Goal: Transaction & Acquisition: Purchase product/service

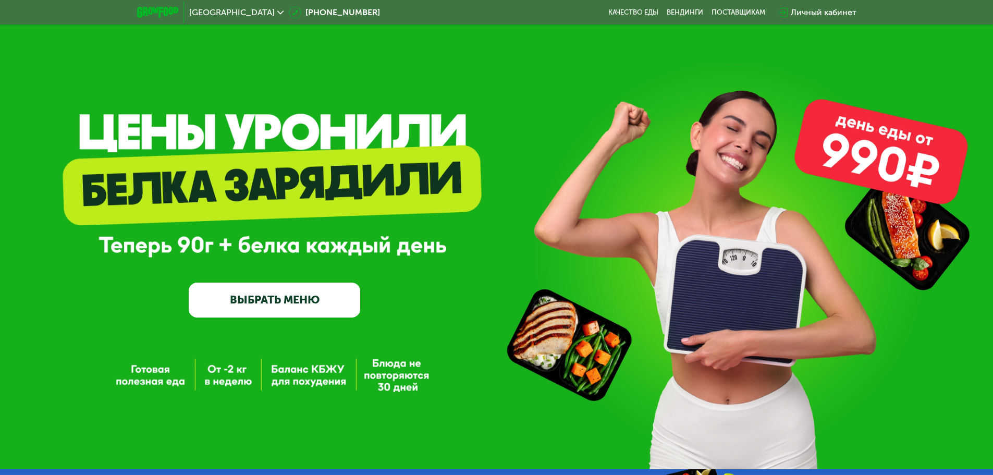
click at [811, 11] on div "Личный кабинет" at bounding box center [824, 12] width 66 height 13
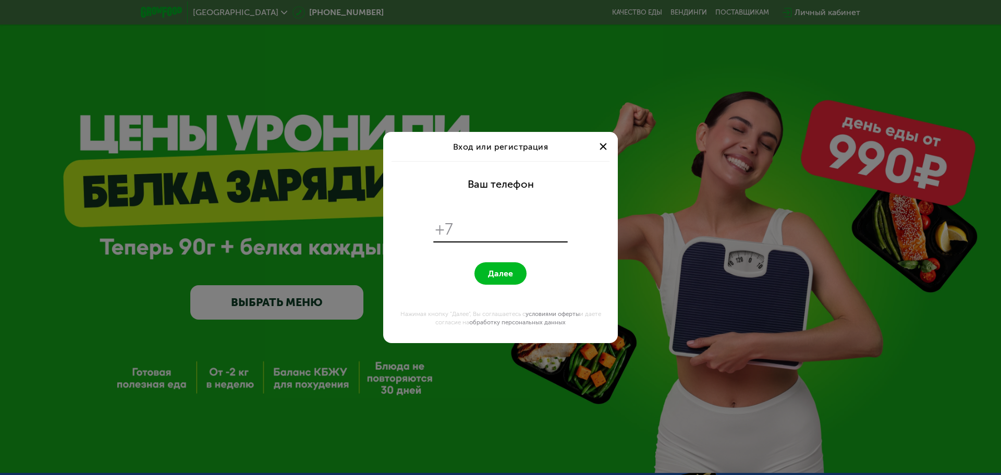
click at [510, 240] on div "+7" at bounding box center [500, 229] width 134 height 24
click at [488, 218] on div "+7" at bounding box center [500, 229] width 134 height 24
type input "**********"
click at [474, 262] on button "Далее" at bounding box center [500, 273] width 52 height 22
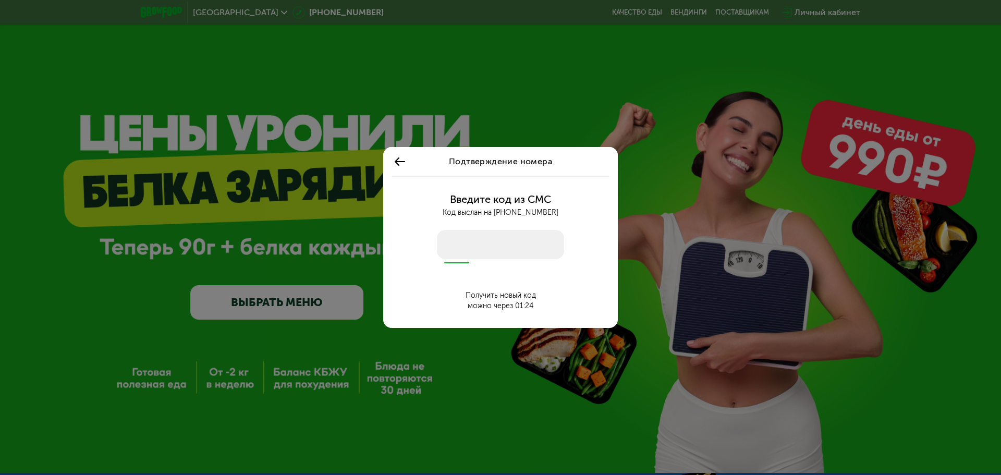
click at [476, 244] on input "number" at bounding box center [500, 244] width 127 height 29
click at [498, 247] on input "number" at bounding box center [500, 244] width 127 height 29
type input "****"
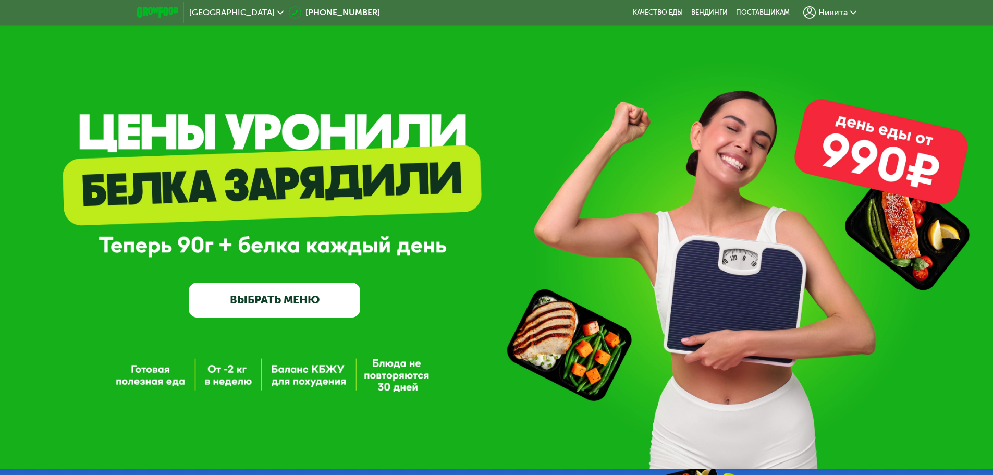
click at [848, 14] on div "Никита" at bounding box center [829, 12] width 53 height 13
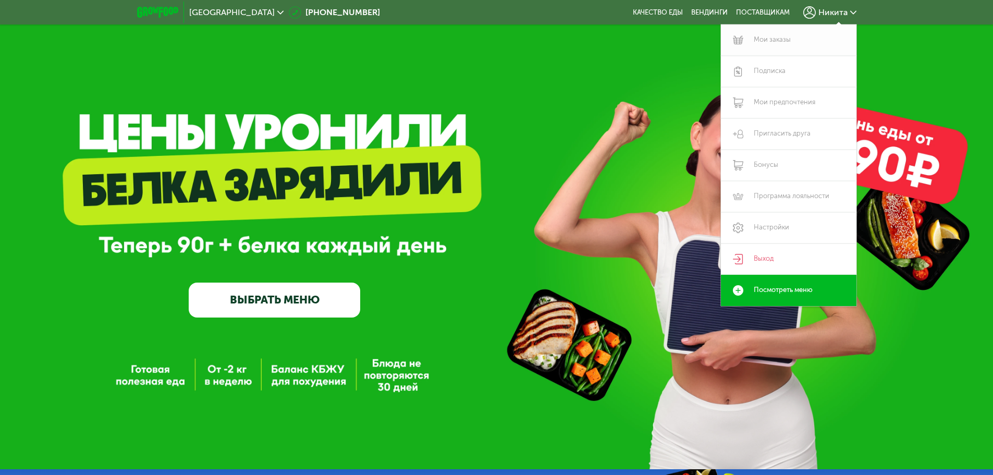
click at [786, 42] on link "Мои заказы" at bounding box center [789, 39] width 136 height 31
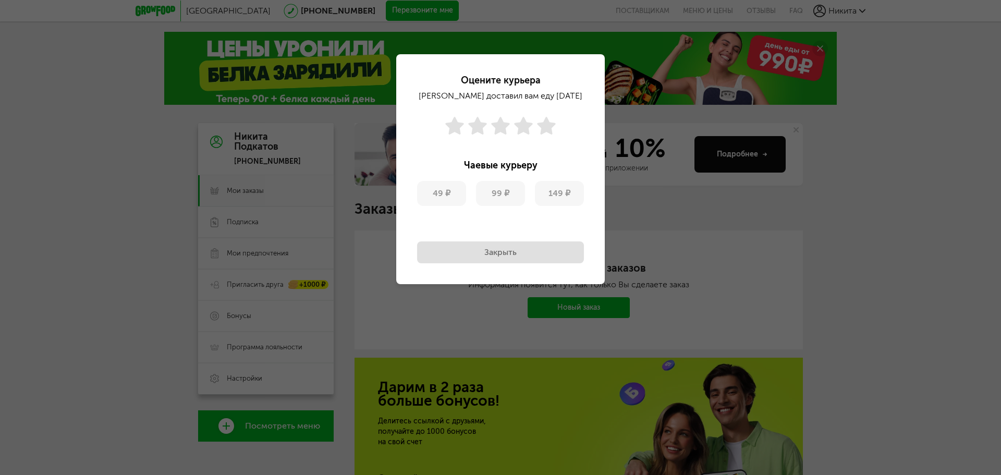
click at [508, 252] on button "Закрыть" at bounding box center [500, 252] width 167 height 22
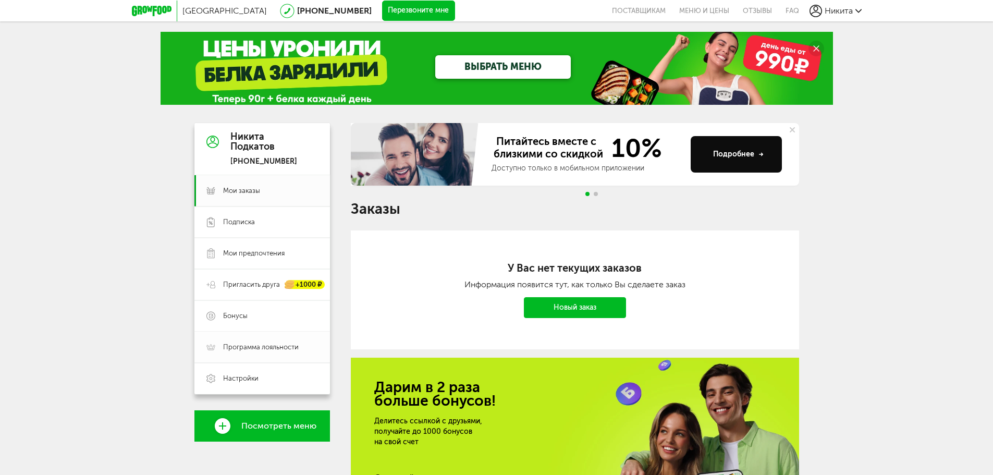
click at [271, 343] on span "Программа лояльности" at bounding box center [261, 346] width 76 height 9
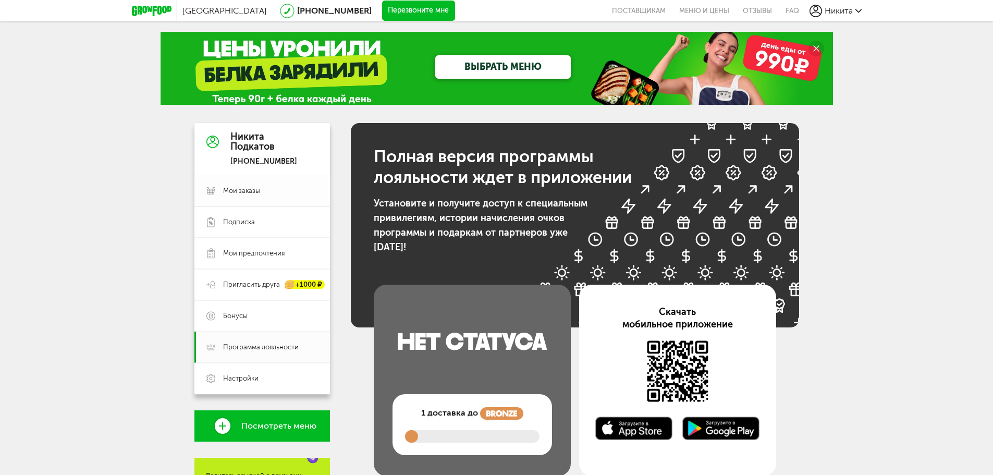
click at [252, 190] on span "Мои заказы" at bounding box center [241, 190] width 37 height 9
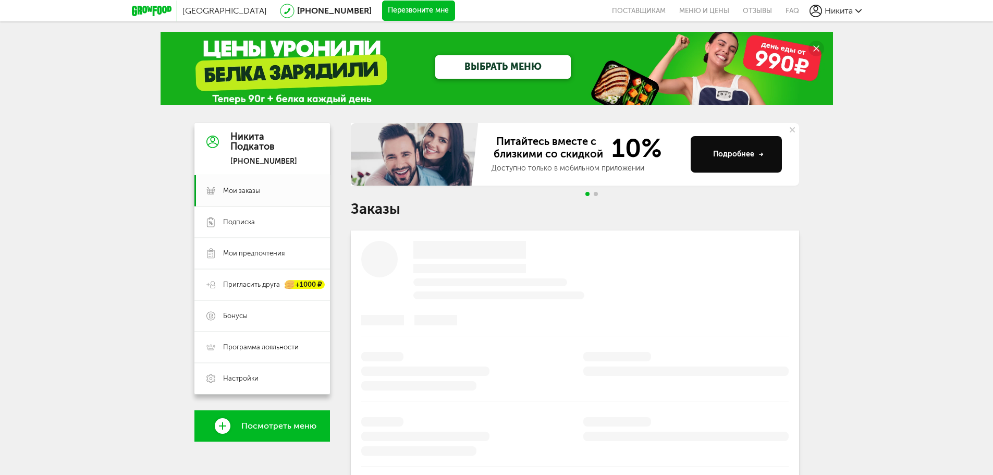
click at [514, 63] on link "ВЫБРАТЬ МЕНЮ" at bounding box center [503, 66] width 136 height 23
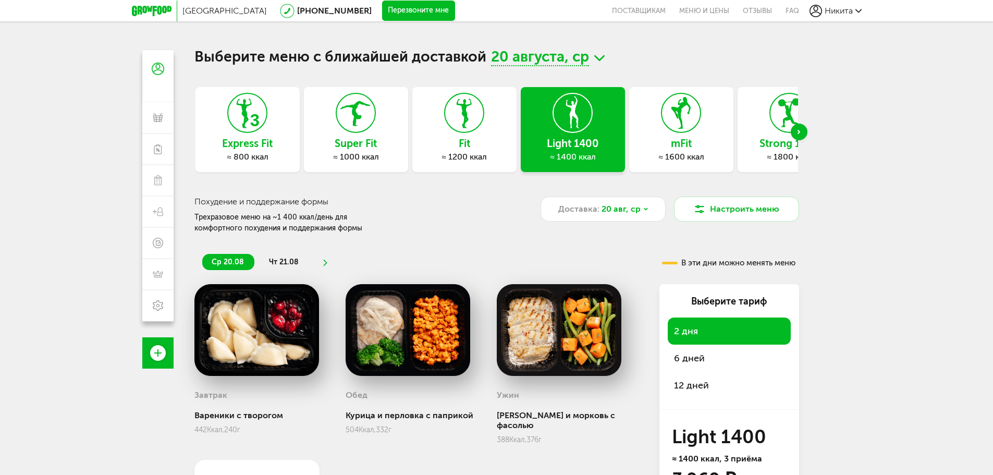
click at [796, 132] on div "Next slide" at bounding box center [799, 132] width 17 height 17
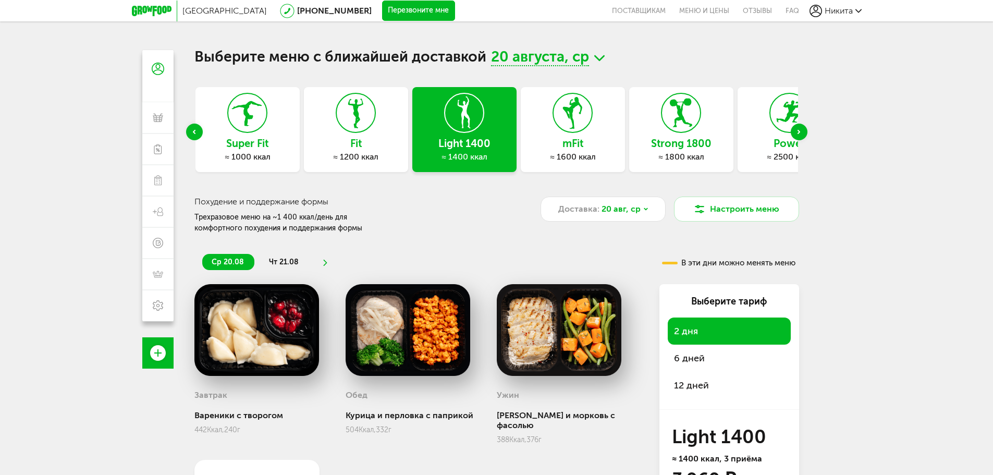
click at [374, 122] on icon at bounding box center [356, 112] width 38 height 39
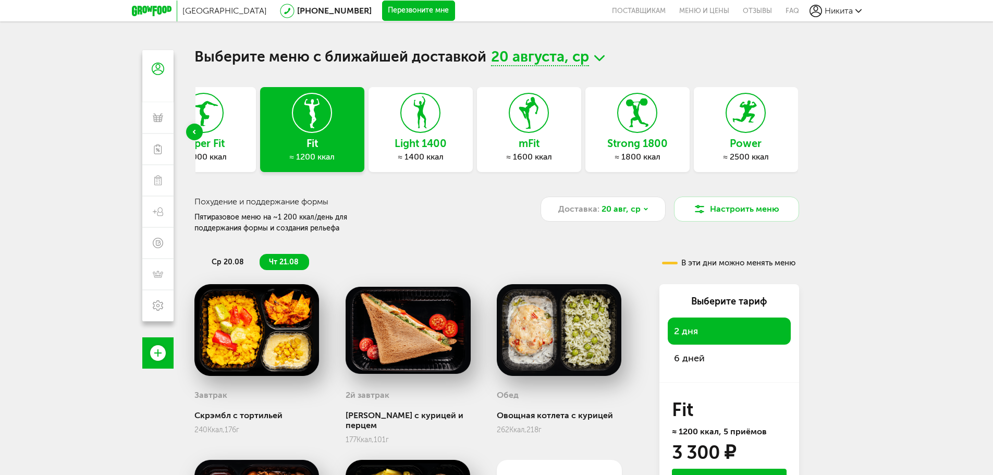
click at [227, 131] on div "Super Fit ≈ 1000 ккал" at bounding box center [204, 129] width 104 height 85
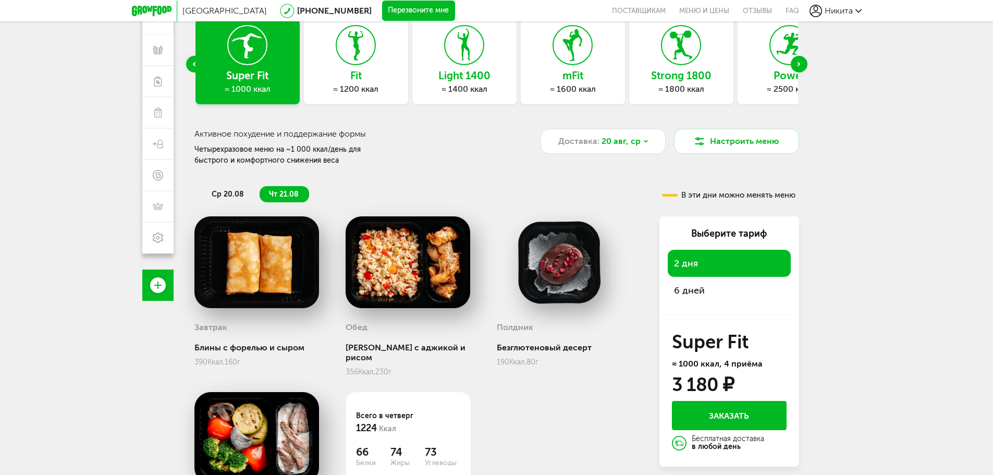
scroll to position [159, 0]
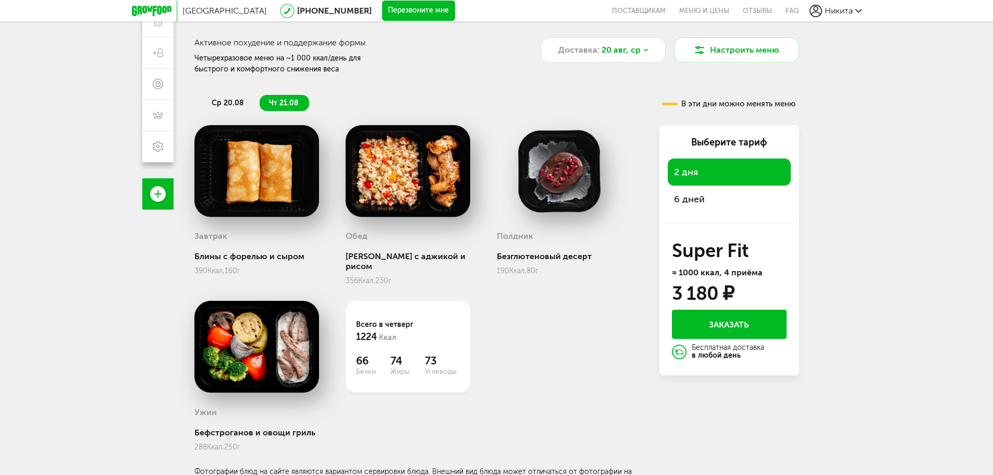
click at [223, 102] on span "ср 20.08" at bounding box center [228, 103] width 32 height 9
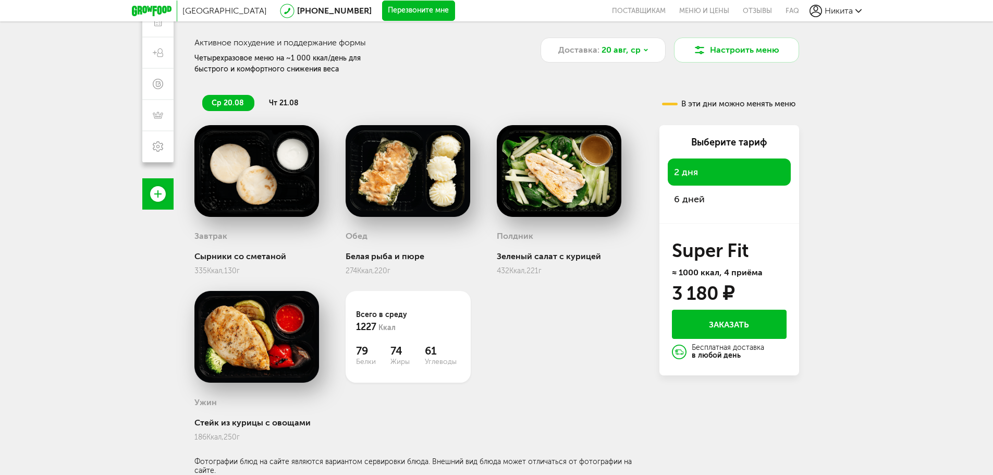
click at [697, 201] on span "6 дней" at bounding box center [689, 198] width 31 height 11
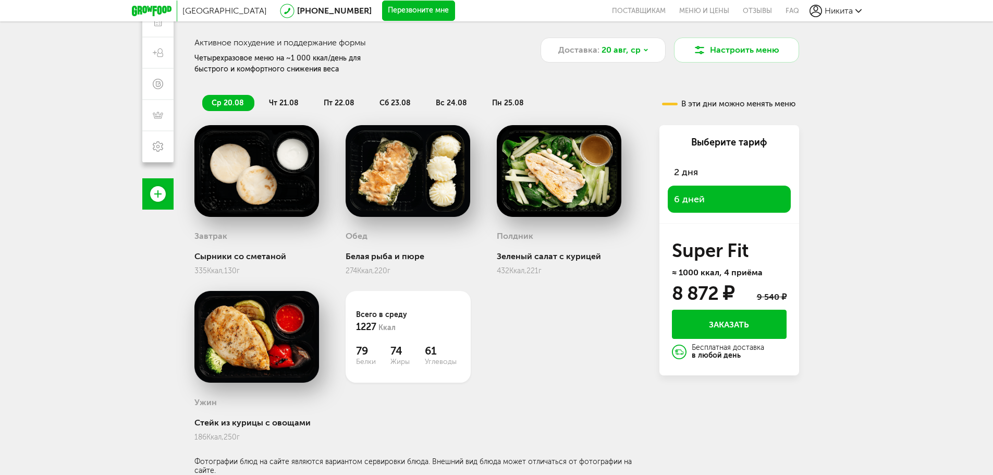
click at [704, 166] on div "2 дня" at bounding box center [729, 171] width 123 height 27
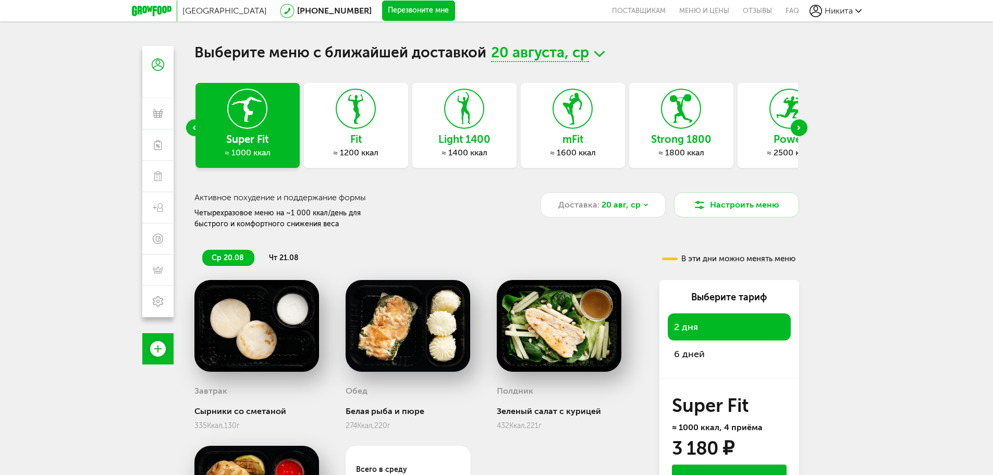
scroll to position [3, 0]
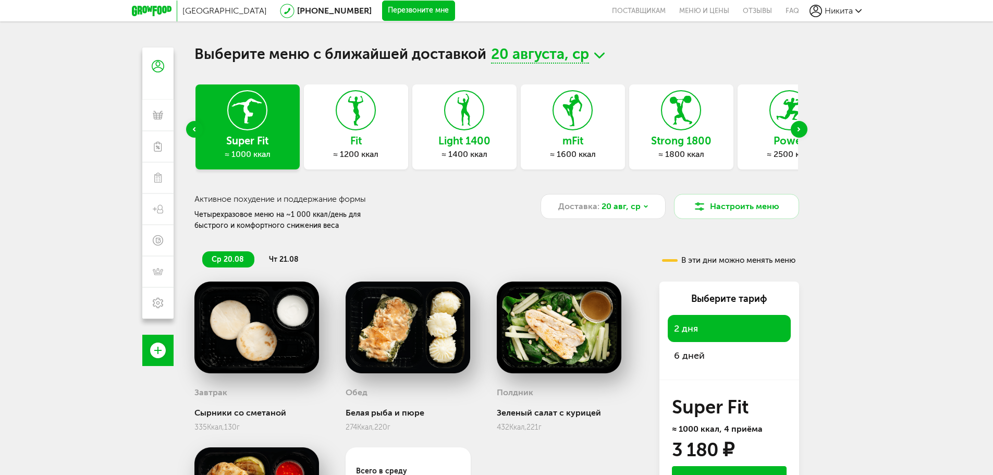
click at [375, 125] on div at bounding box center [356, 110] width 40 height 40
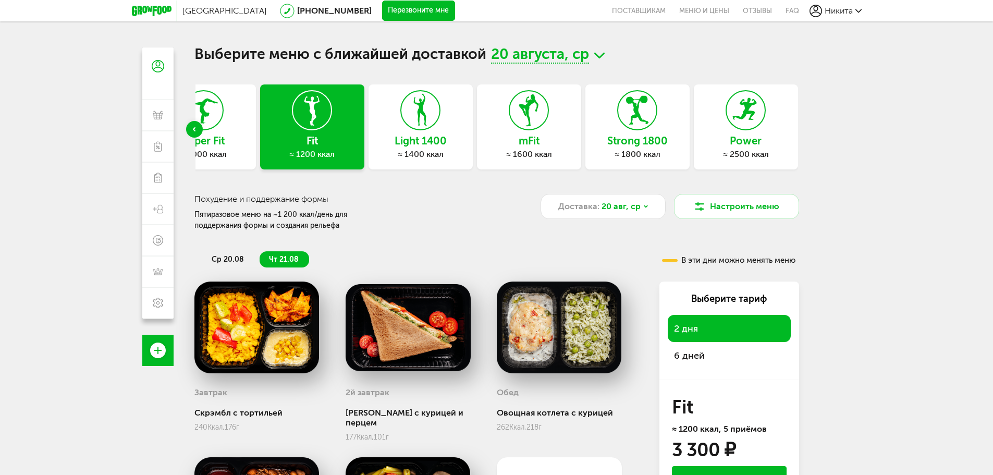
click at [229, 255] on span "ср 20.08" at bounding box center [228, 259] width 32 height 9
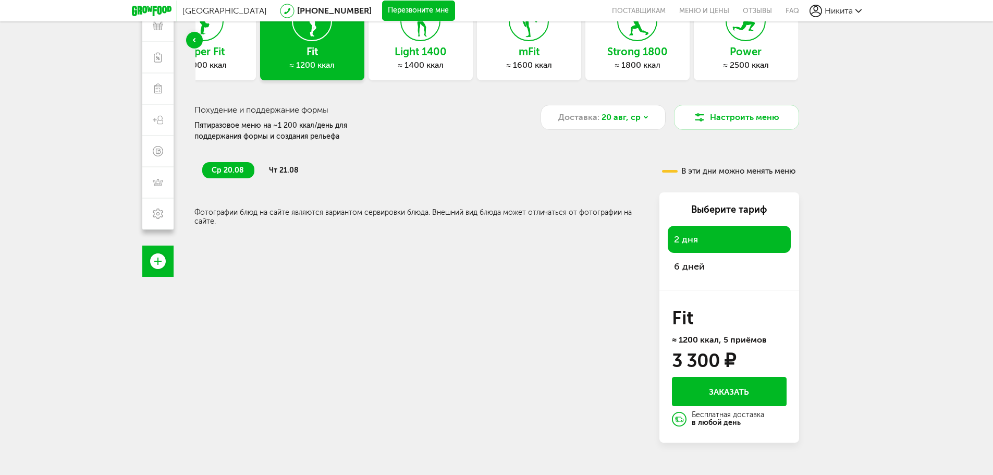
scroll to position [0, 0]
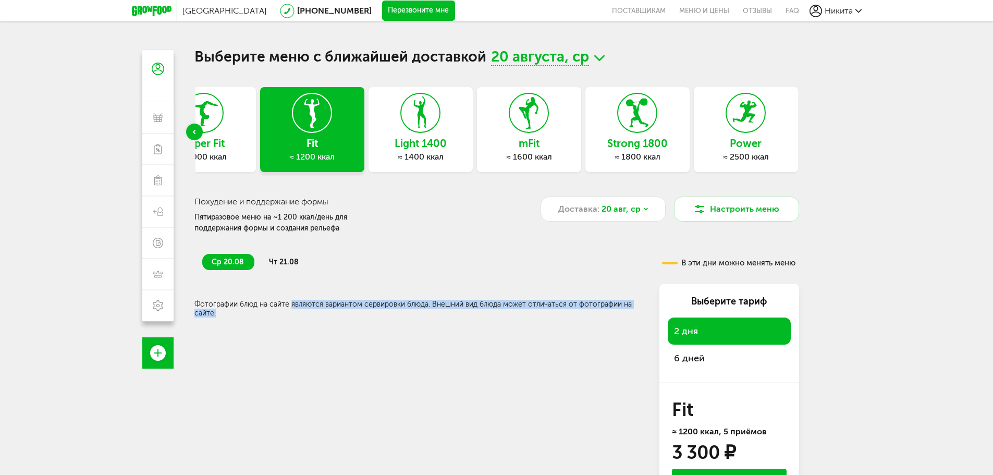
drag, startPoint x: 289, startPoint y: 308, endPoint x: 554, endPoint y: 310, distance: 264.3
click at [554, 310] on div "Фотографии блюд на сайте являются вариантом сервировки блюда. Внешний вид блюда…" at bounding box center [418, 309] width 448 height 18
click at [281, 257] on span "чт 21.08" at bounding box center [284, 261] width 30 height 9
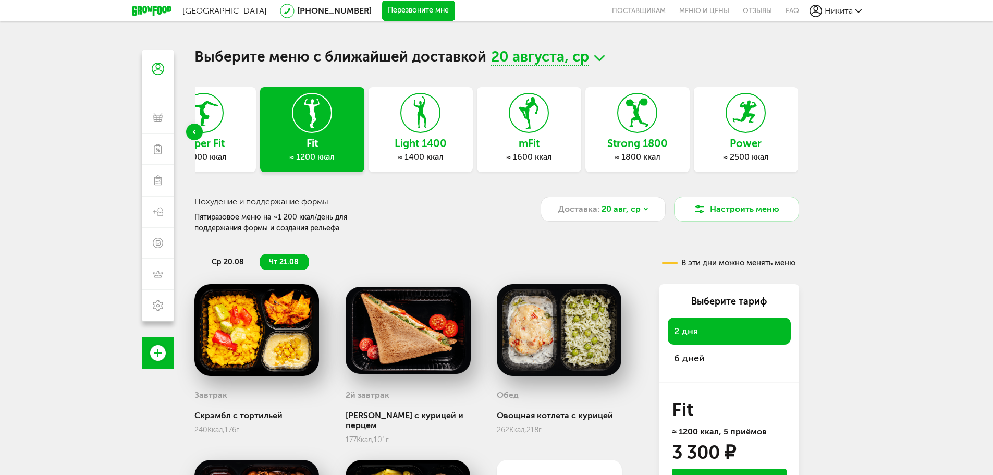
click at [434, 126] on icon at bounding box center [420, 112] width 38 height 39
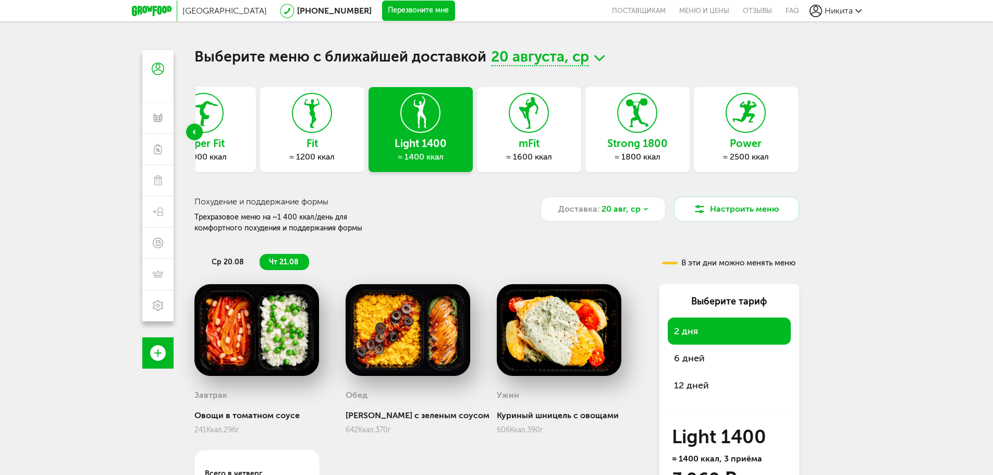
click at [310, 124] on icon at bounding box center [312, 112] width 38 height 39
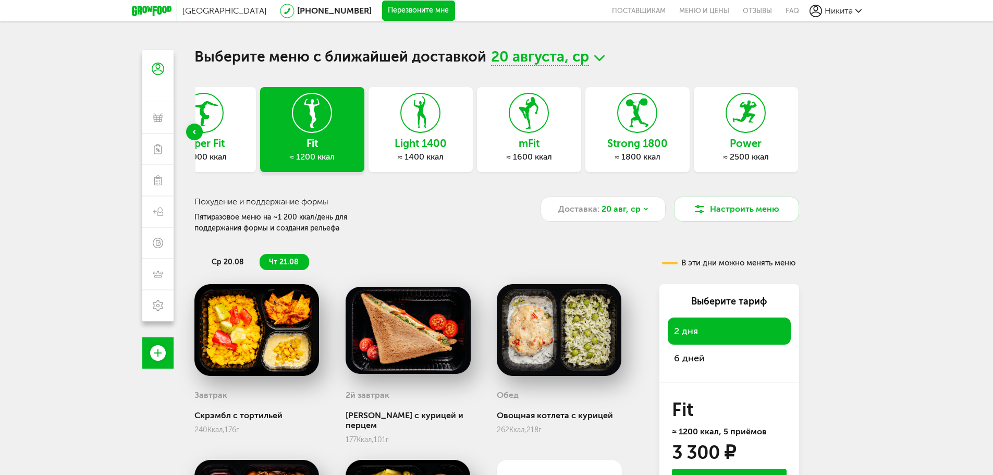
click at [442, 134] on div "Light 1400 ≈ 1400 ккал" at bounding box center [421, 129] width 104 height 85
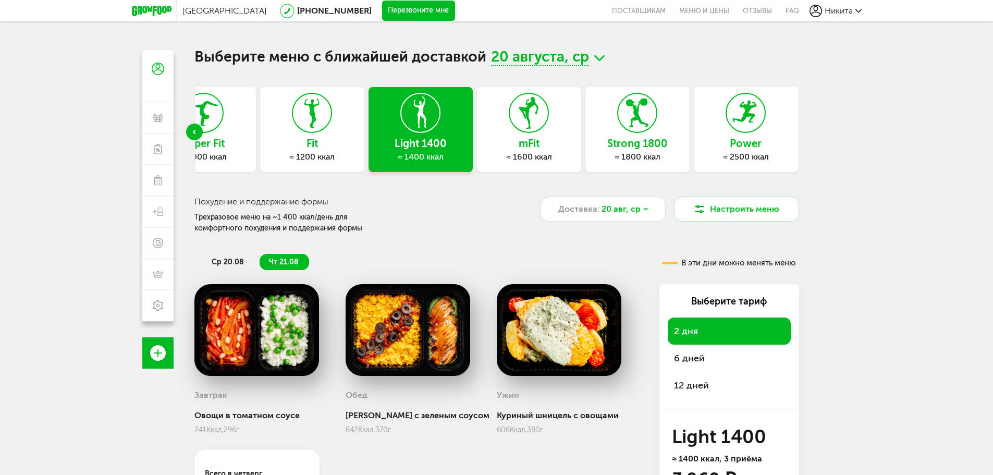
click at [765, 129] on div "Power ≈ 2500 ккал" at bounding box center [746, 129] width 104 height 85
click at [757, 130] on icon at bounding box center [746, 112] width 38 height 39
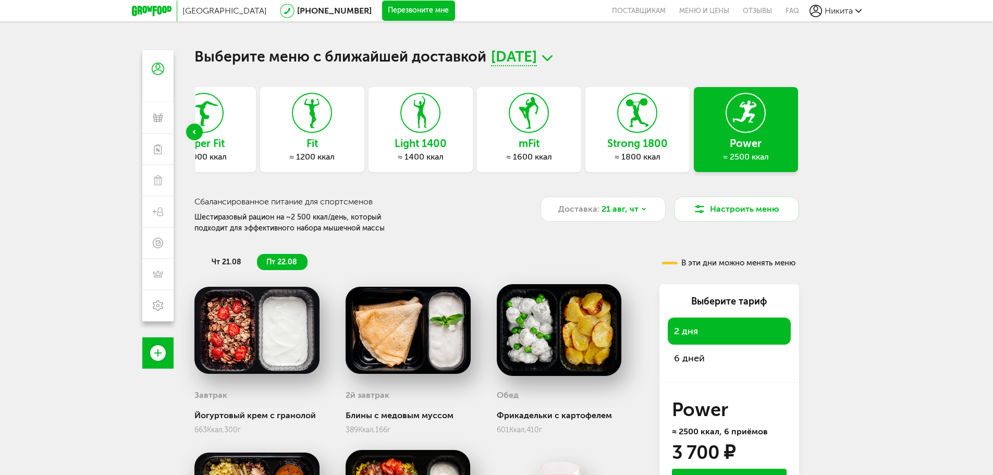
click at [628, 117] on icon at bounding box center [637, 112] width 38 height 39
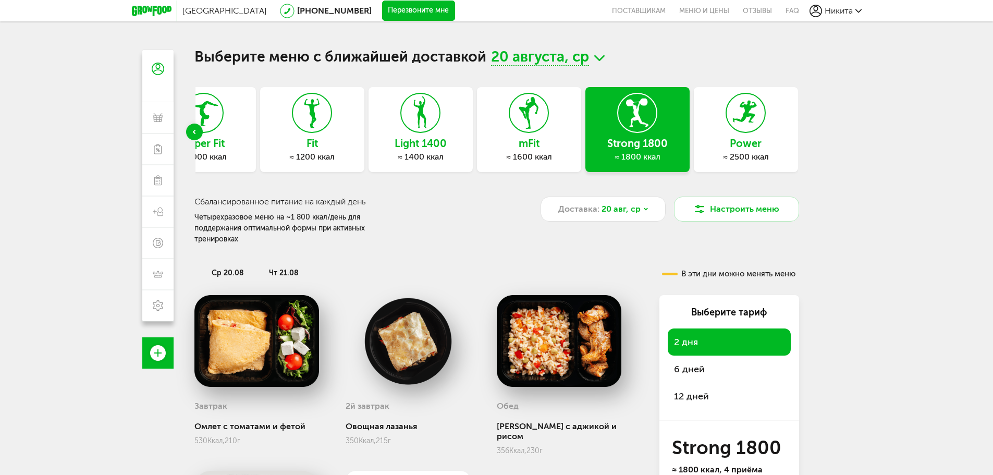
click at [525, 120] on icon at bounding box center [529, 112] width 38 height 39
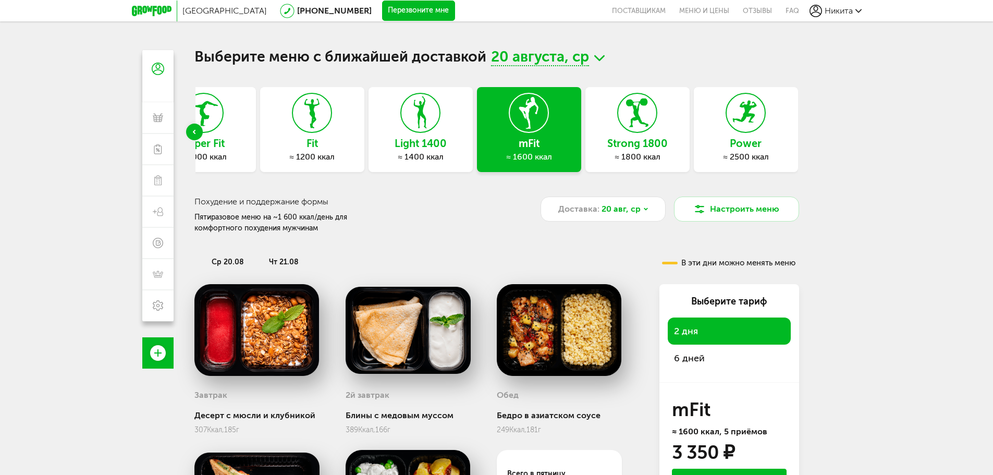
click at [652, 115] on icon at bounding box center [637, 112] width 38 height 39
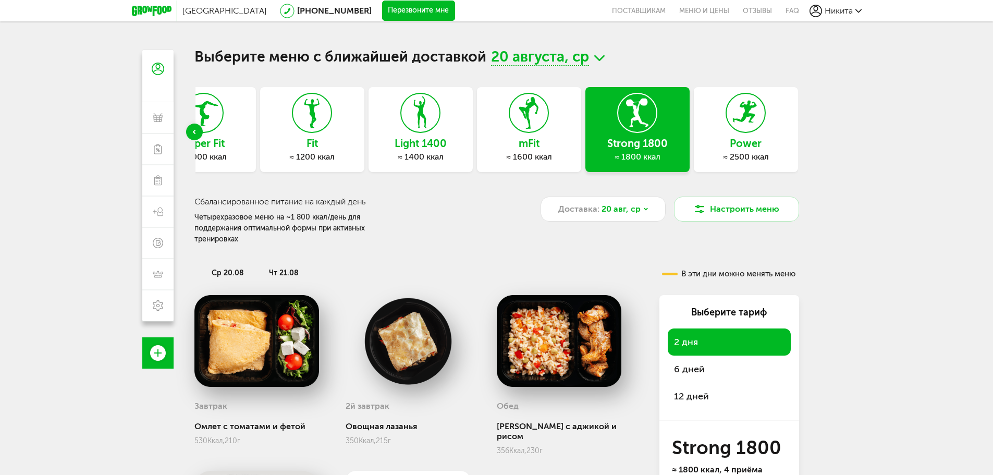
click at [525, 138] on h3 "mFit" at bounding box center [529, 143] width 104 height 11
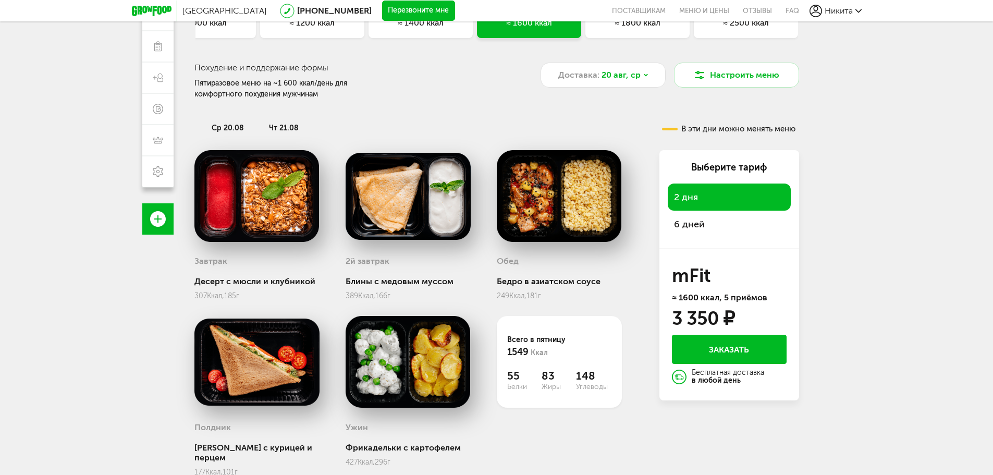
scroll to position [159, 0]
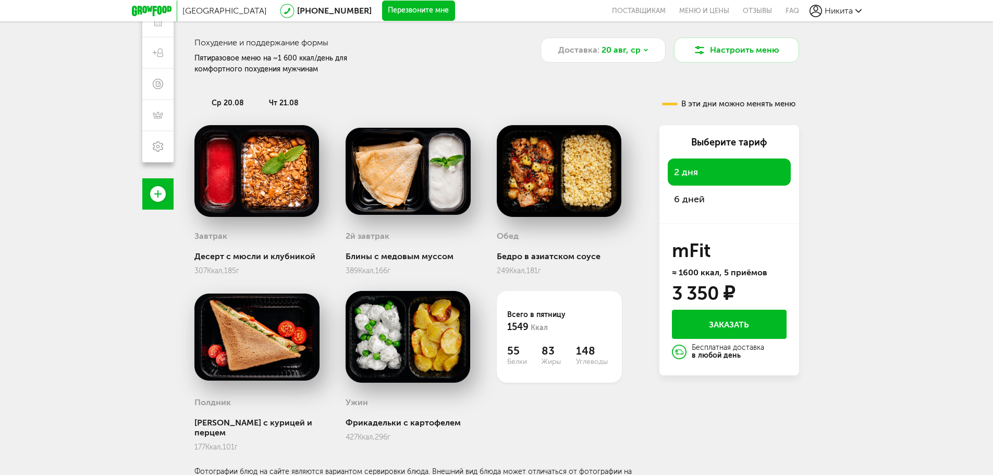
click at [234, 100] on span "ср 20.08" at bounding box center [228, 103] width 32 height 9
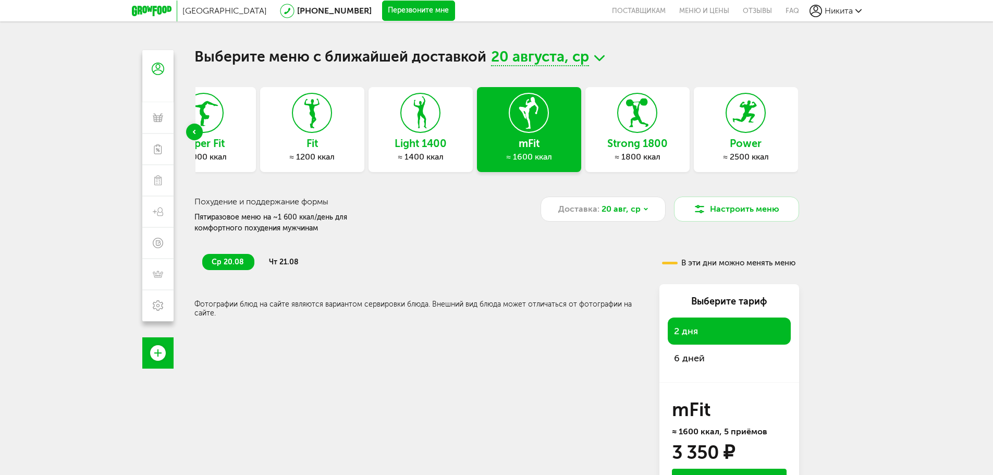
scroll to position [92, 0]
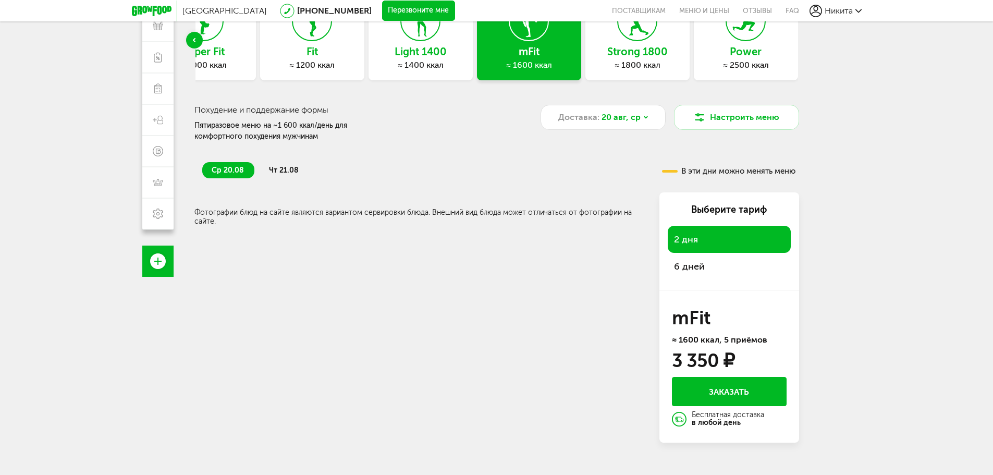
click at [293, 169] on span "чт 21.08" at bounding box center [284, 170] width 30 height 9
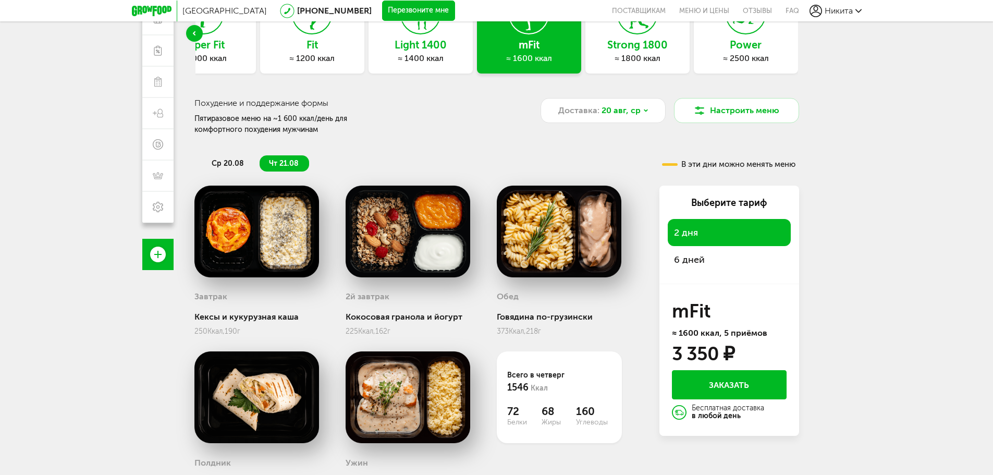
scroll to position [159, 0]
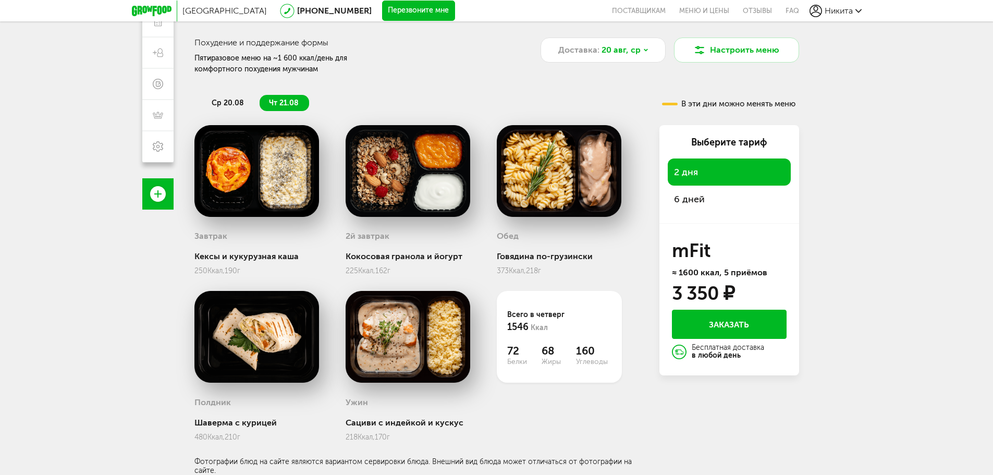
click at [709, 328] on button "Заказать" at bounding box center [729, 324] width 115 height 29
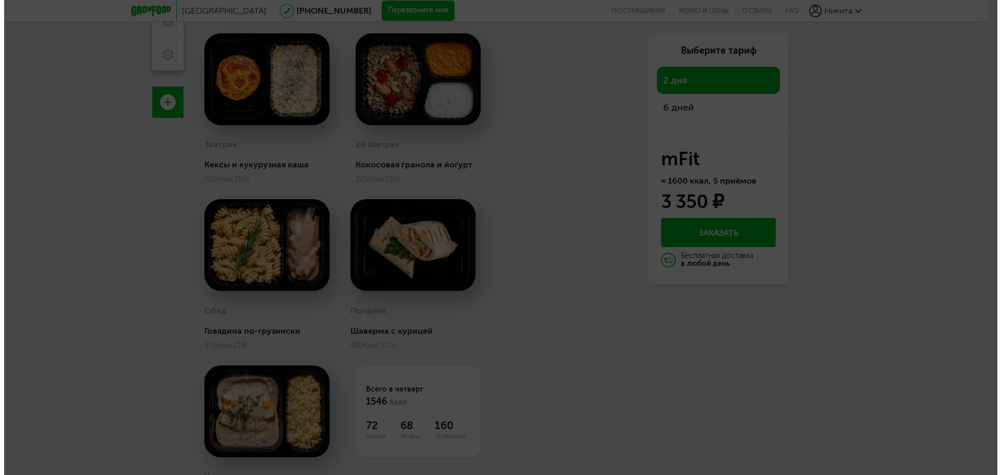
scroll to position [92, 0]
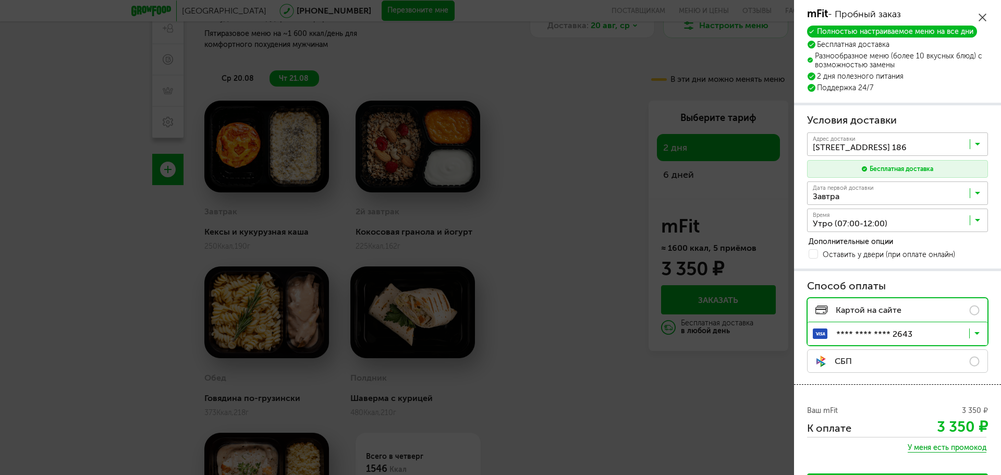
click at [972, 141] on input "Search for option" at bounding box center [899, 147] width 181 height 18
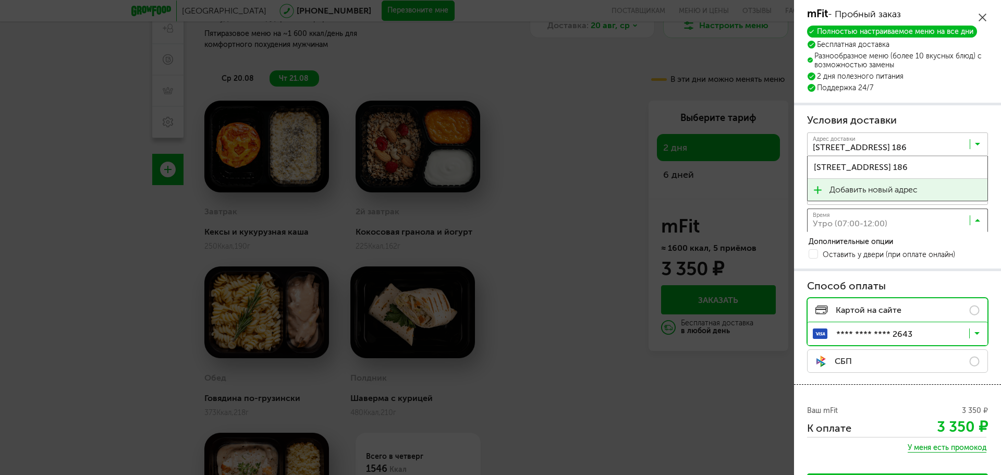
click at [963, 220] on input "Search for option" at bounding box center [899, 223] width 181 height 18
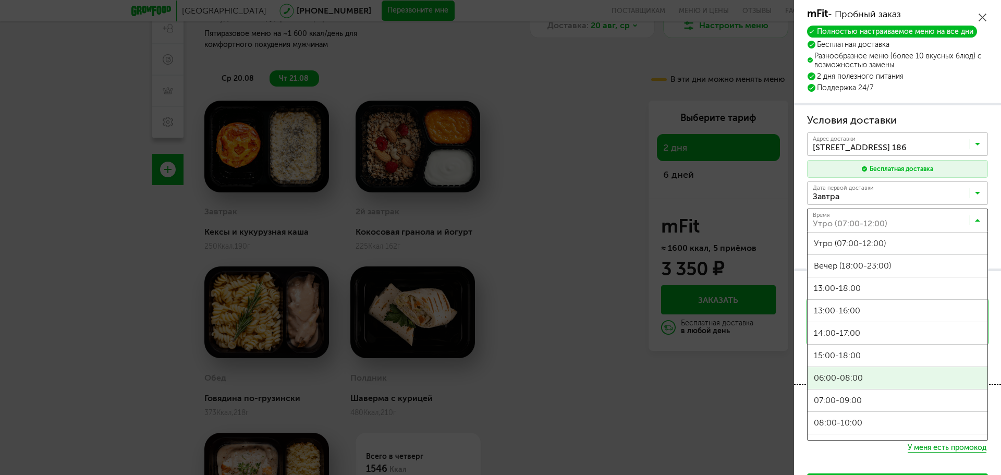
click at [865, 375] on span "06:00-08:00" at bounding box center [897, 378] width 180 height 22
